Goal: Information Seeking & Learning: Find specific fact

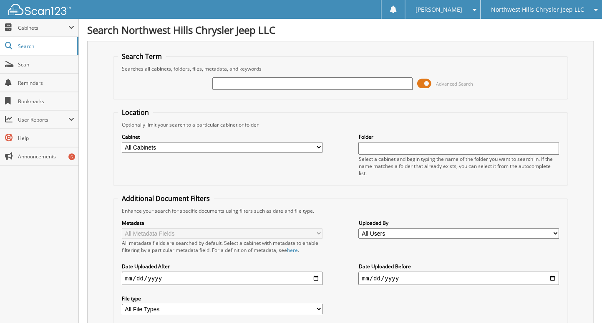
click at [248, 89] on input "text" at bounding box center [312, 83] width 201 height 13
type input "x22-251a"
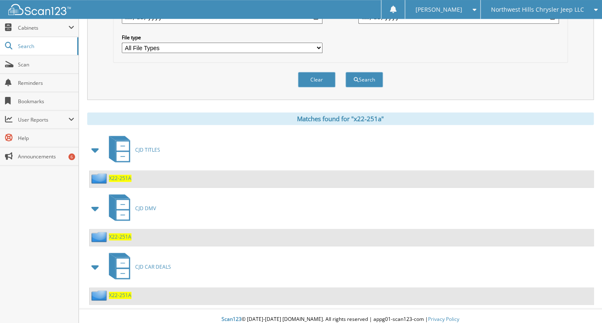
scroll to position [263, 0]
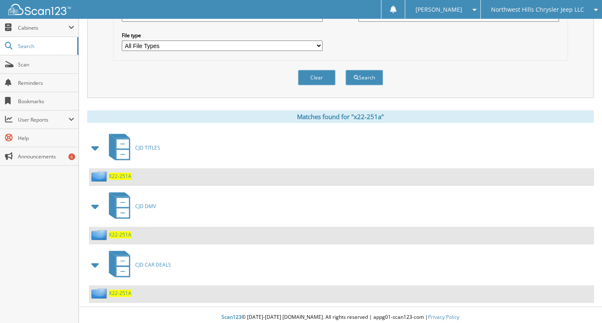
click at [126, 296] on span "X22-251A" at bounding box center [120, 292] width 23 height 7
